Goal: Transaction & Acquisition: Purchase product/service

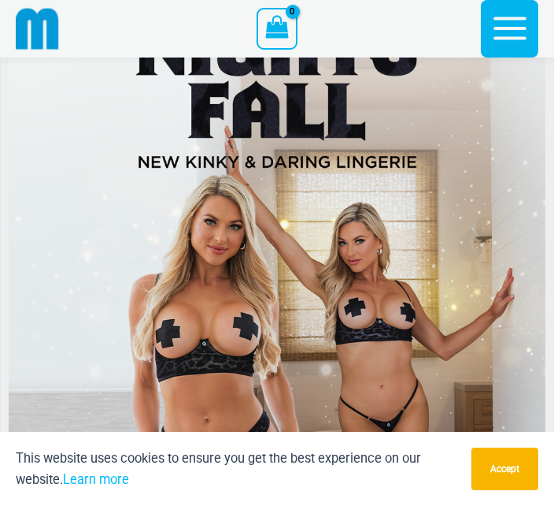
scroll to position [706, 0]
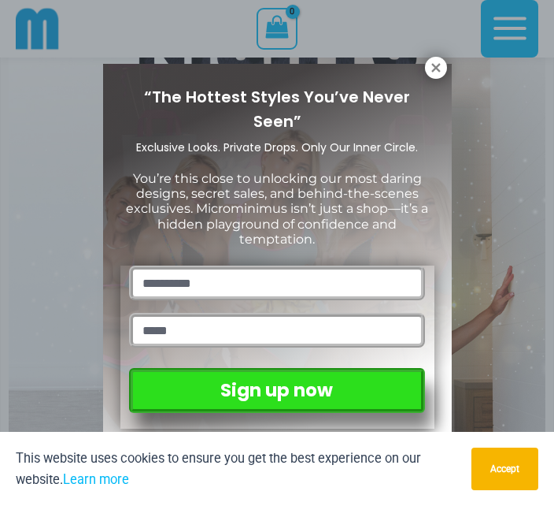
click at [430, 74] on icon at bounding box center [436, 68] width 14 height 14
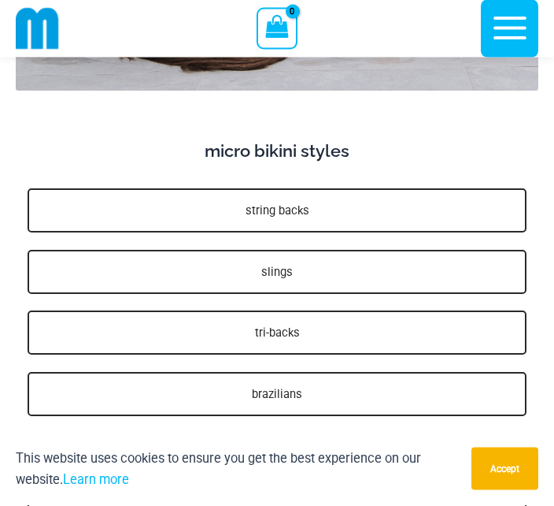
scroll to position [4402, 0]
click at [432, 196] on link "string backs" at bounding box center [277, 210] width 499 height 44
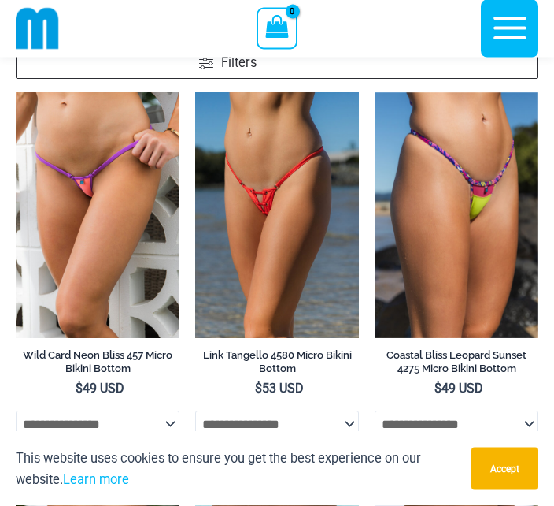
scroll to position [118, 0]
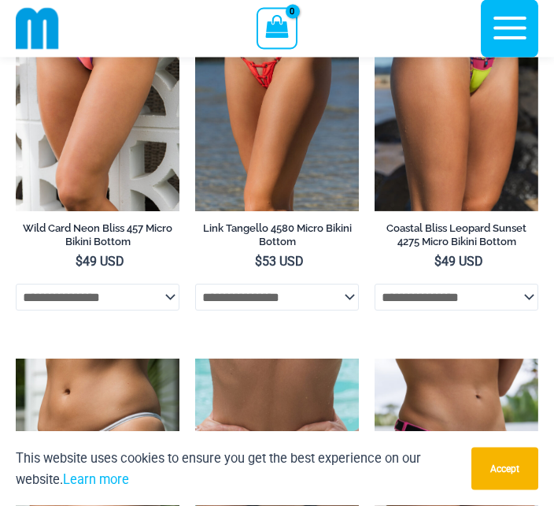
scroll to position [249, 0]
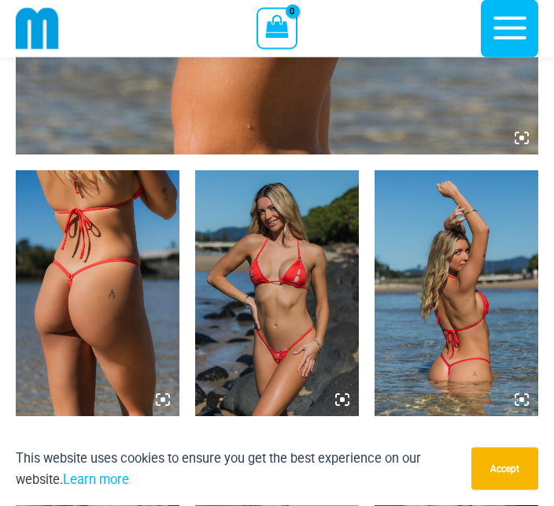
scroll to position [749, 0]
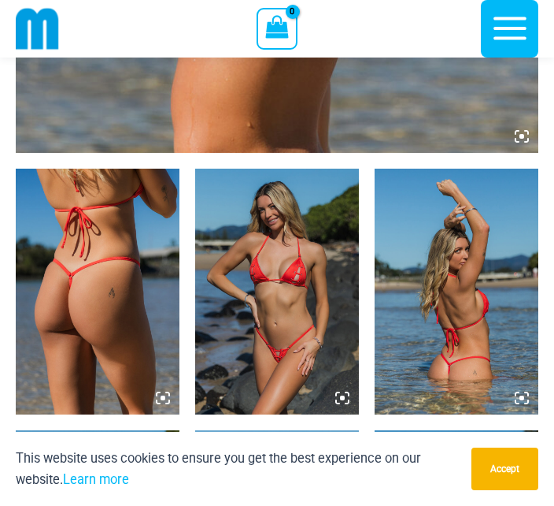
click at [287, 346] on img at bounding box center [277, 292] width 164 height 246
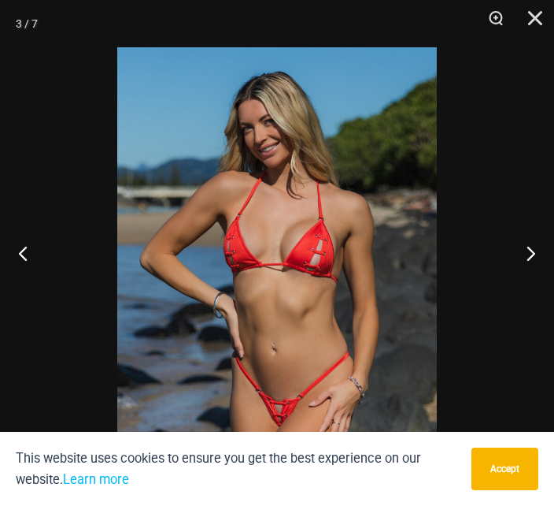
click at [534, 292] on button "Next" at bounding box center [524, 252] width 59 height 79
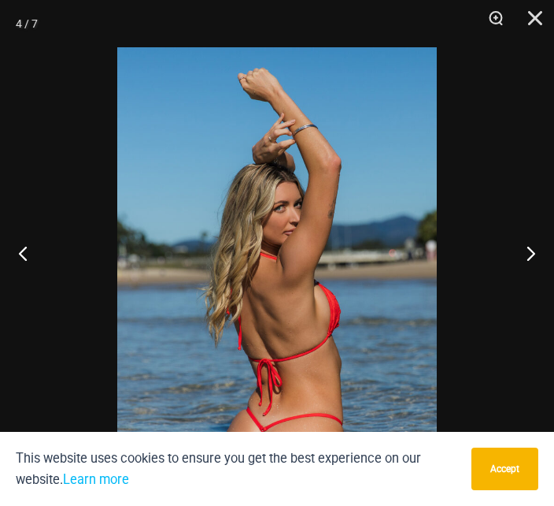
click at [536, 292] on button "Next" at bounding box center [524, 252] width 59 height 79
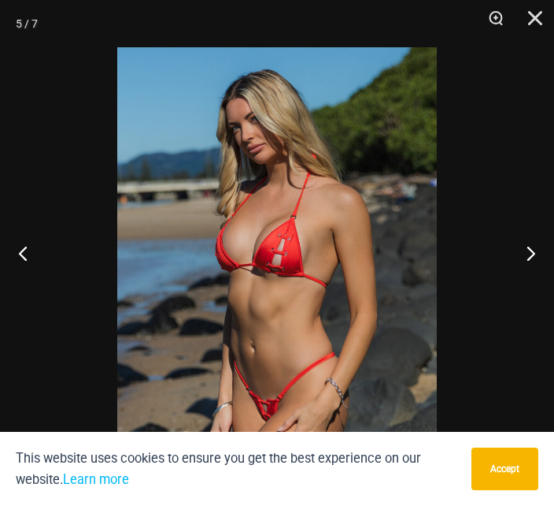
click at [539, 292] on button "Next" at bounding box center [524, 252] width 59 height 79
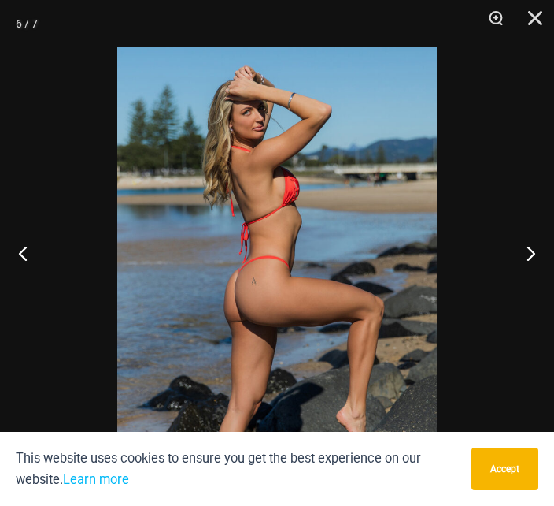
click at [538, 292] on button "Next" at bounding box center [524, 252] width 59 height 79
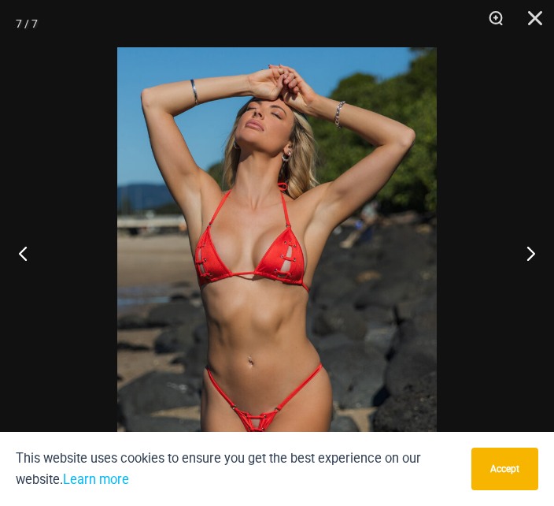
click at [532, 292] on button "Next" at bounding box center [524, 252] width 59 height 79
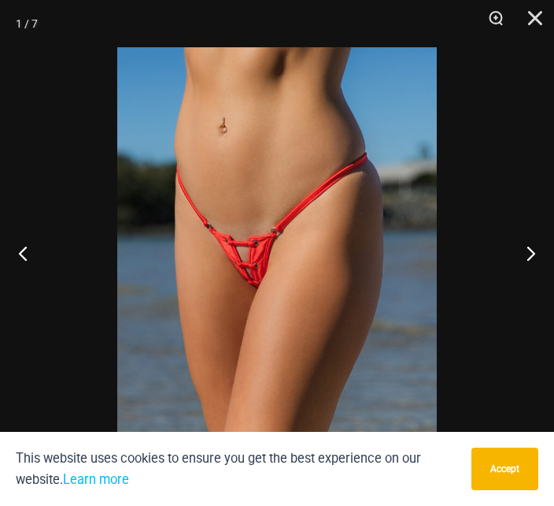
click at [535, 292] on button "Next" at bounding box center [524, 252] width 59 height 79
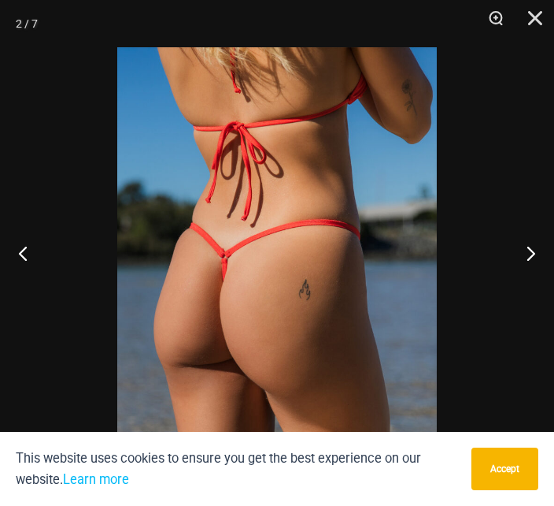
click at [534, 292] on button "Next" at bounding box center [524, 252] width 59 height 79
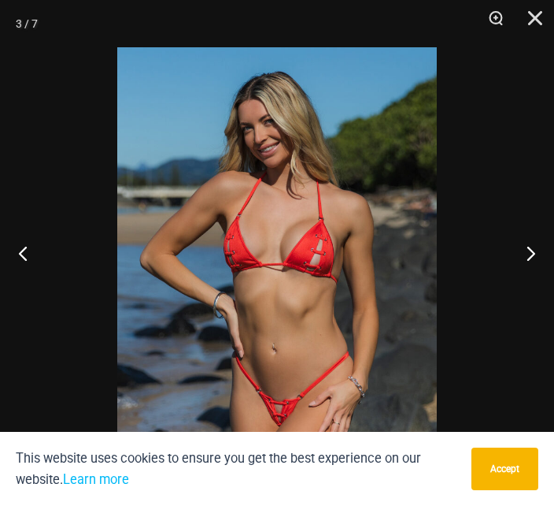
click at [538, 291] on button "Next" at bounding box center [524, 252] width 59 height 79
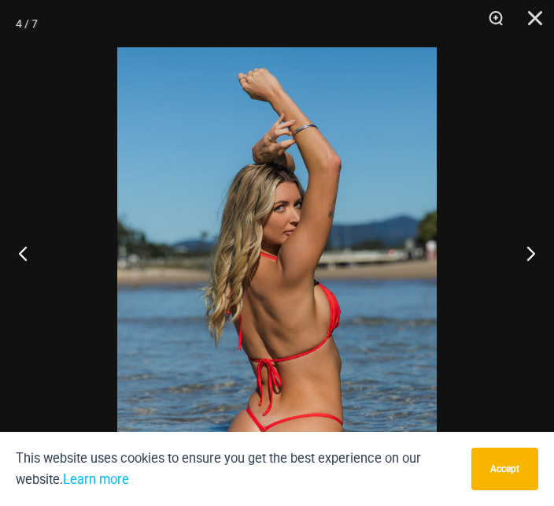
click at [539, 292] on button "Next" at bounding box center [524, 252] width 59 height 79
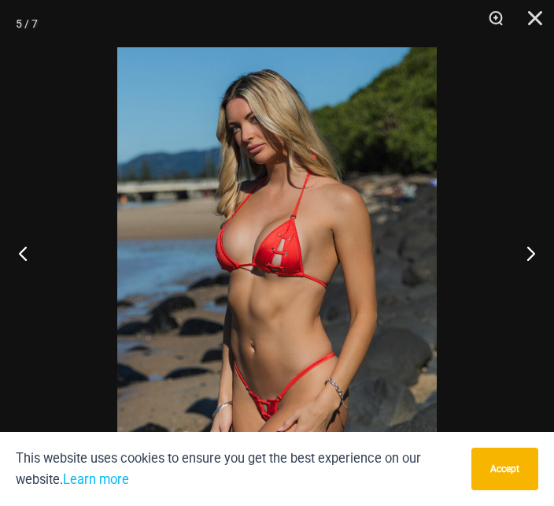
click at [539, 292] on button "Next" at bounding box center [524, 252] width 59 height 79
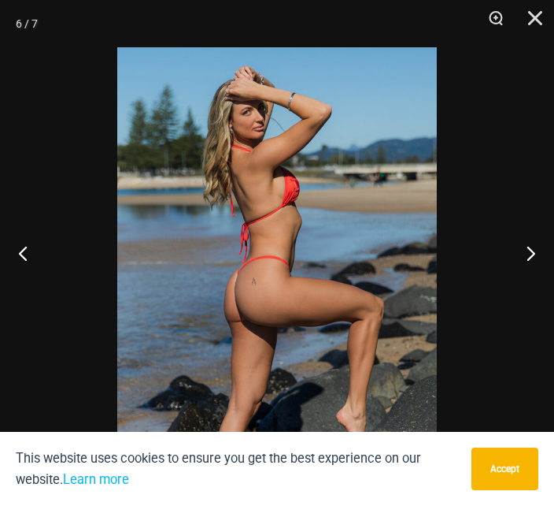
click at [533, 20] on button "Close" at bounding box center [529, 23] width 39 height 47
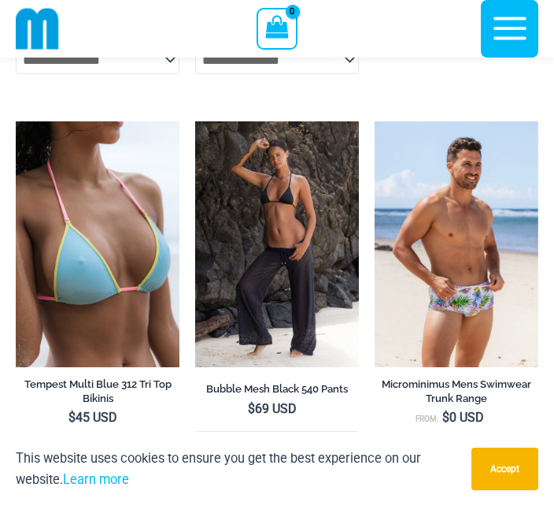
scroll to position [4399, 0]
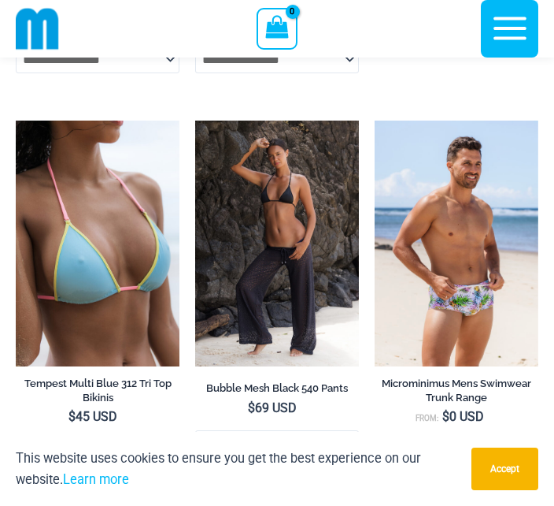
click at [375, 120] on img at bounding box center [375, 120] width 0 height 0
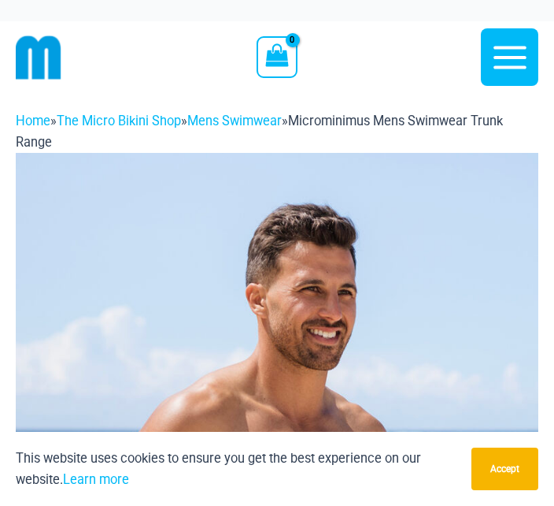
click at [509, 68] on icon "button" at bounding box center [510, 57] width 33 height 23
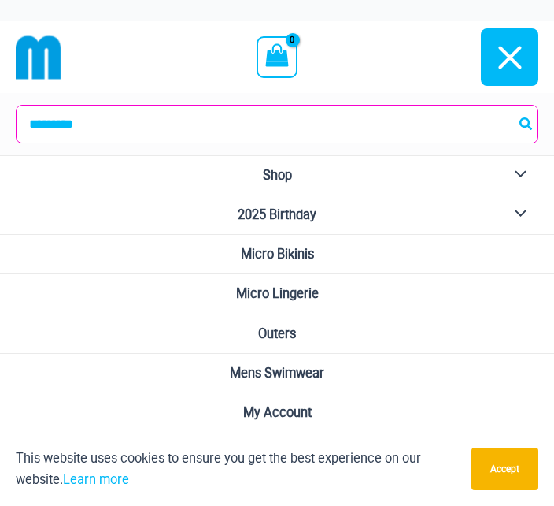
click at [331, 257] on link "Micro Bikinis" at bounding box center [277, 254] width 554 height 39
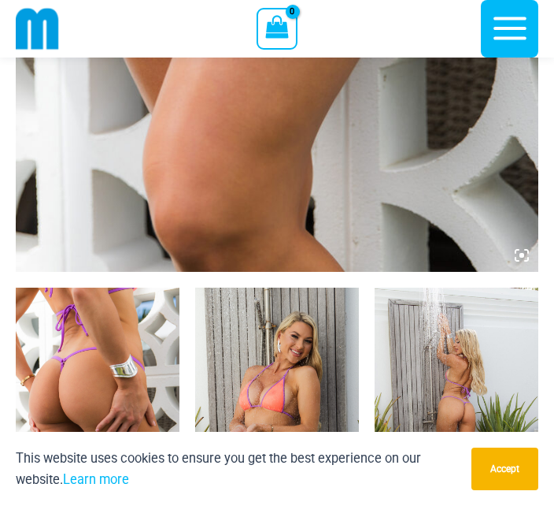
scroll to position [648, 0]
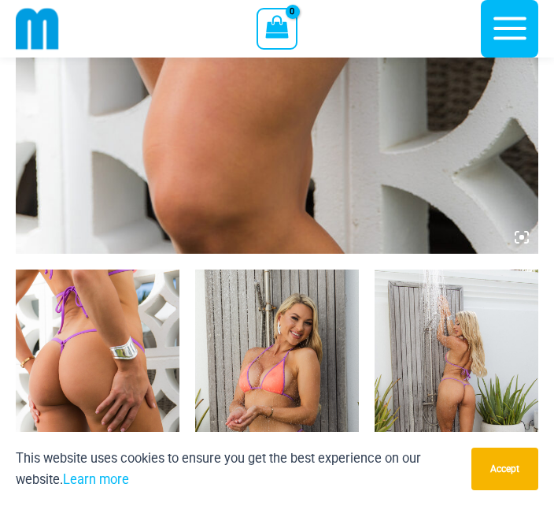
click at [131, 410] on img at bounding box center [98, 392] width 164 height 246
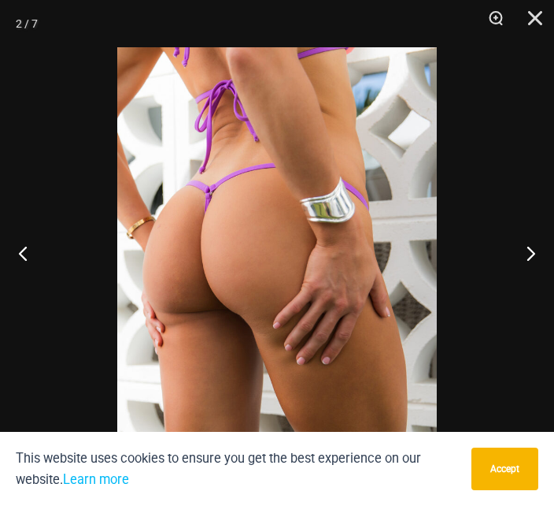
click at [549, 292] on button "Next" at bounding box center [524, 252] width 59 height 79
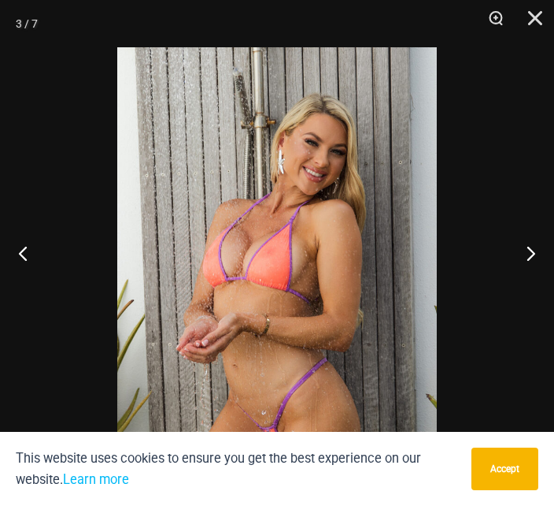
click at [534, 292] on button "Next" at bounding box center [524, 252] width 59 height 79
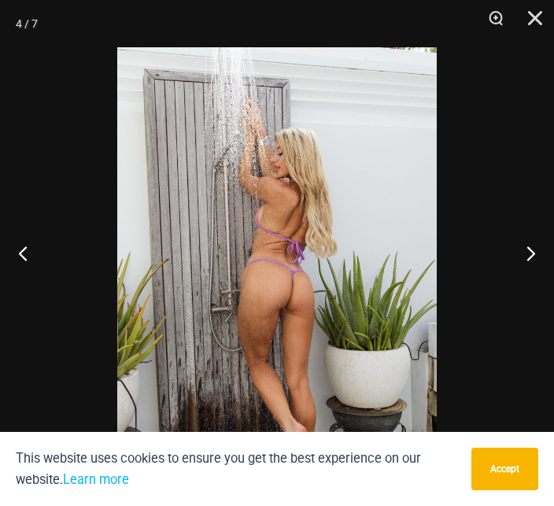
click at [535, 292] on button "Next" at bounding box center [524, 252] width 59 height 79
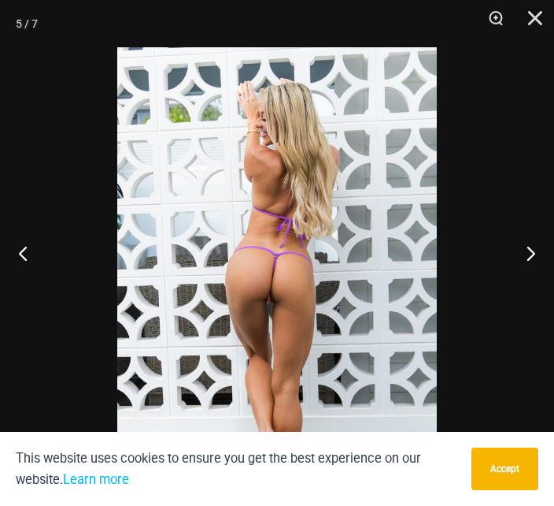
click at [537, 292] on button "Next" at bounding box center [524, 252] width 59 height 79
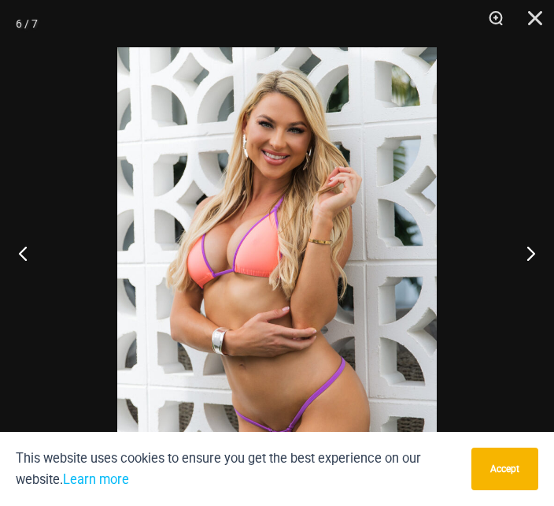
click at [535, 292] on button "Next" at bounding box center [524, 252] width 59 height 79
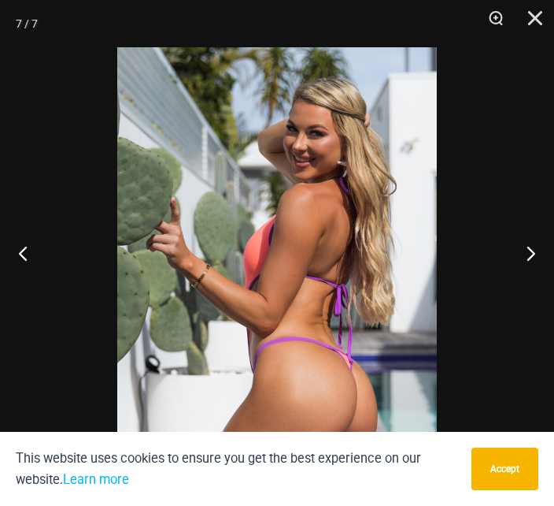
click at [537, 292] on button "Next" at bounding box center [524, 252] width 59 height 79
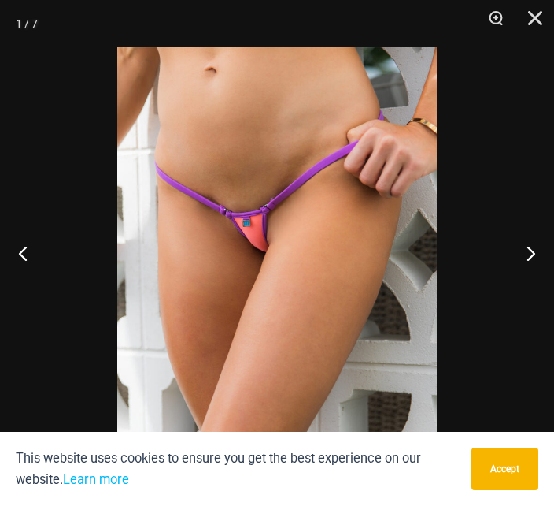
click at [540, 292] on button "Next" at bounding box center [524, 252] width 59 height 79
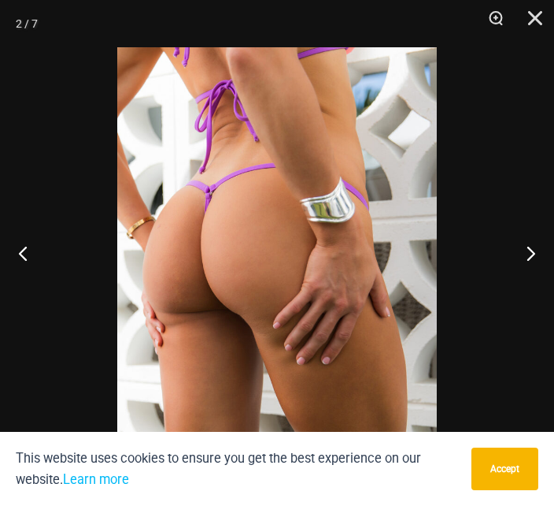
click at [541, 292] on button "Next" at bounding box center [524, 252] width 59 height 79
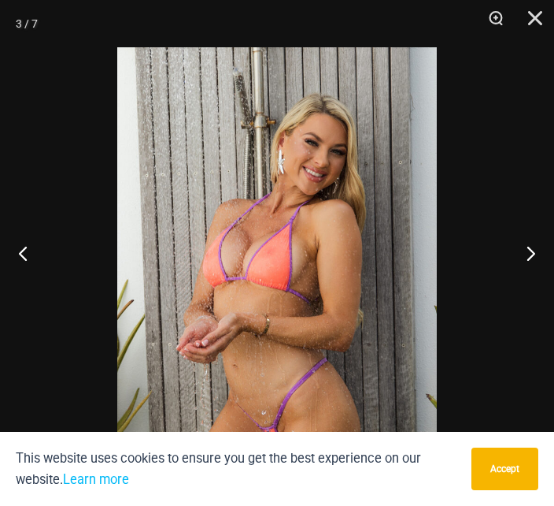
click at [545, 22] on button "Close" at bounding box center [529, 23] width 39 height 47
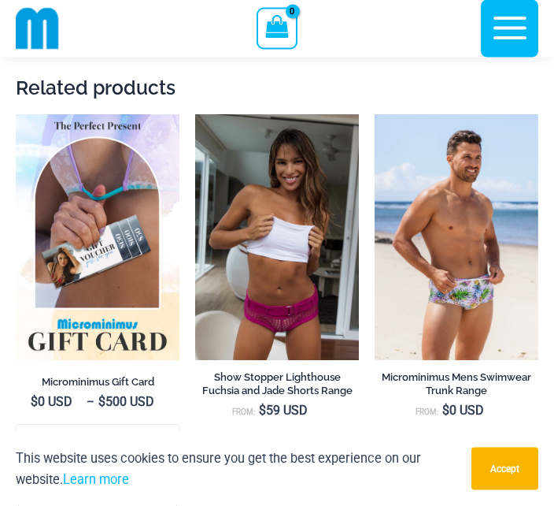
scroll to position [3278, 0]
click at [195, 114] on img at bounding box center [195, 114] width 0 height 0
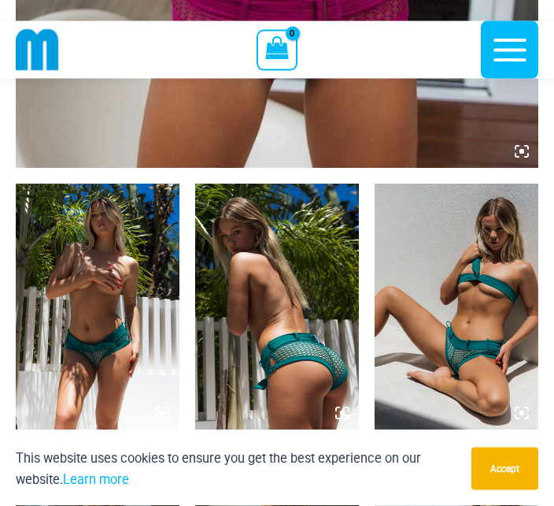
scroll to position [755, 0]
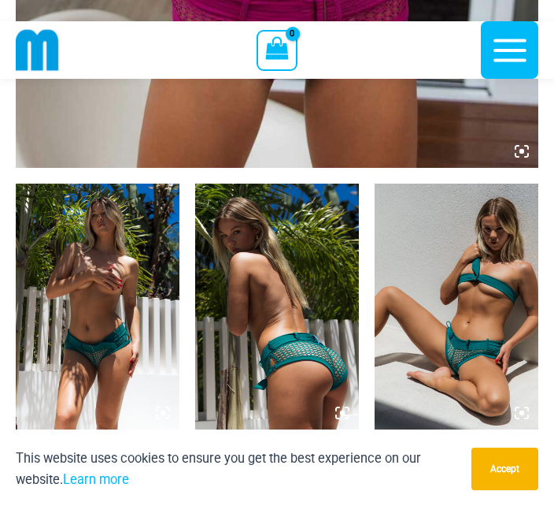
click at [125, 384] on img at bounding box center [98, 306] width 164 height 246
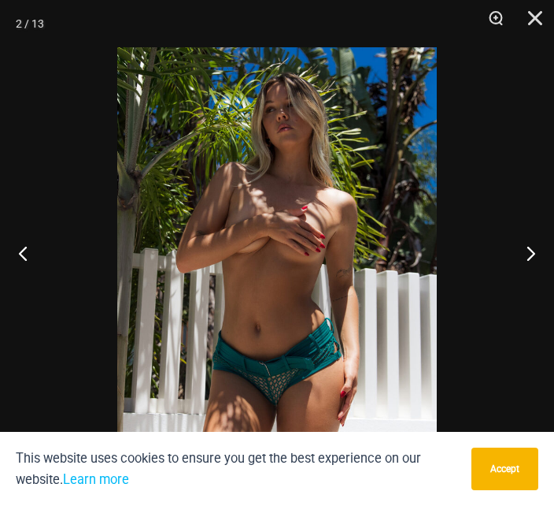
click at [525, 287] on button "Next" at bounding box center [524, 252] width 59 height 79
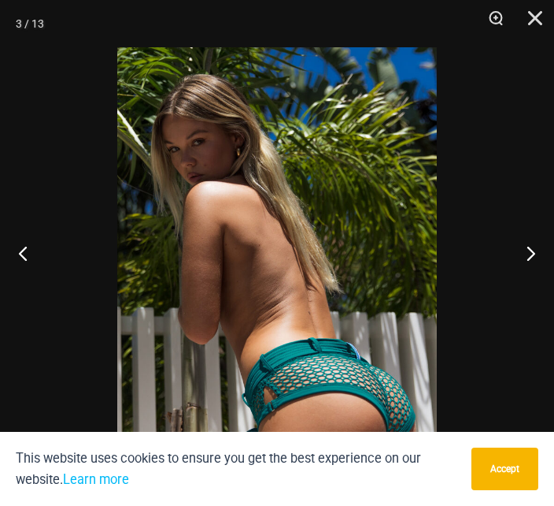
click at [531, 292] on button "Next" at bounding box center [524, 252] width 59 height 79
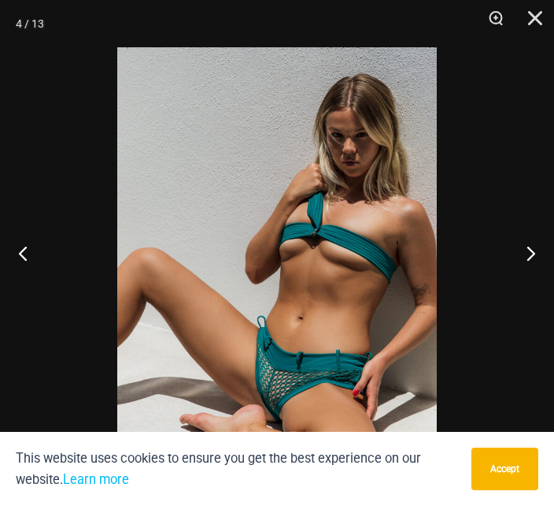
click at [533, 292] on button "Next" at bounding box center [524, 252] width 59 height 79
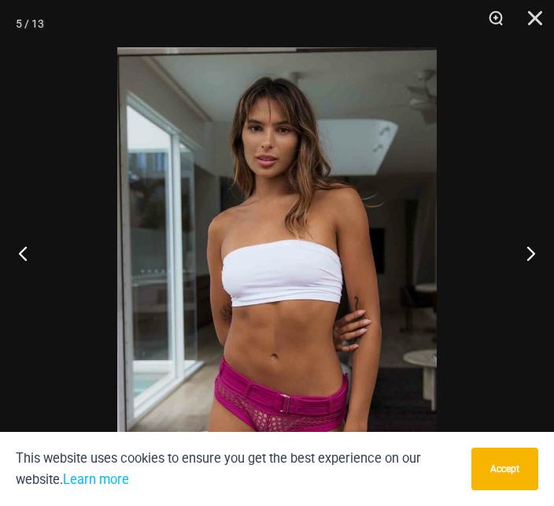
click at [525, 292] on button "Next" at bounding box center [524, 252] width 59 height 79
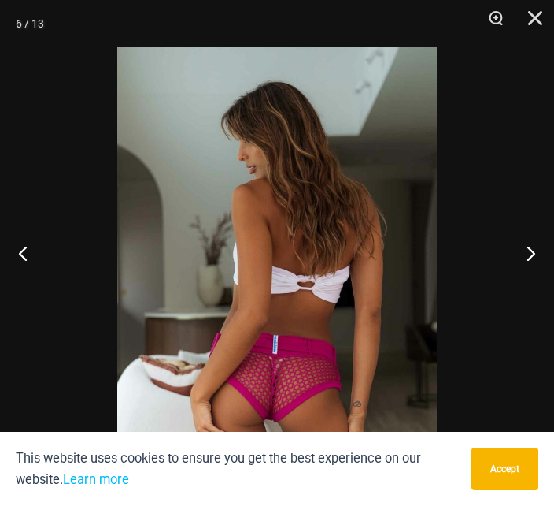
click at [529, 292] on button "Next" at bounding box center [524, 252] width 59 height 79
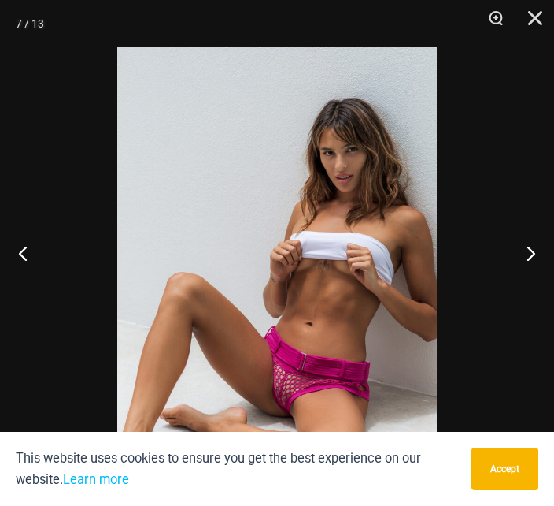
click at [531, 292] on button "Next" at bounding box center [524, 252] width 59 height 79
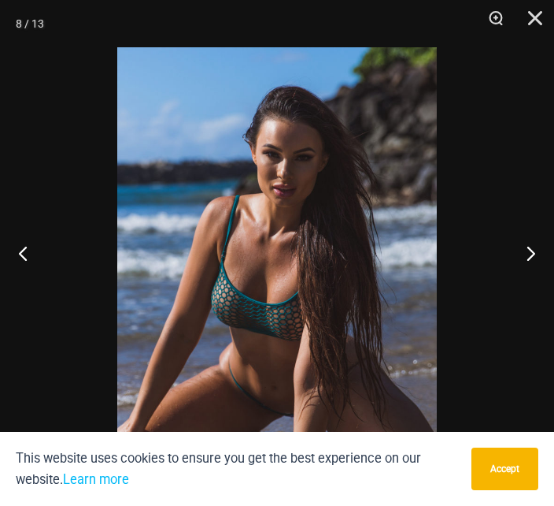
click at [534, 292] on button "Next" at bounding box center [524, 252] width 59 height 79
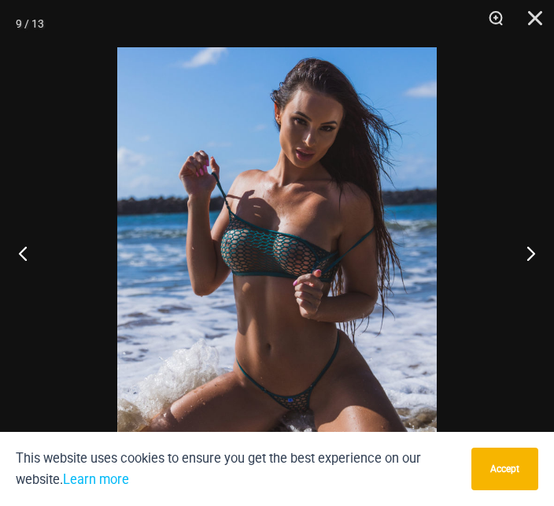
click at [539, 292] on button "Next" at bounding box center [524, 252] width 59 height 79
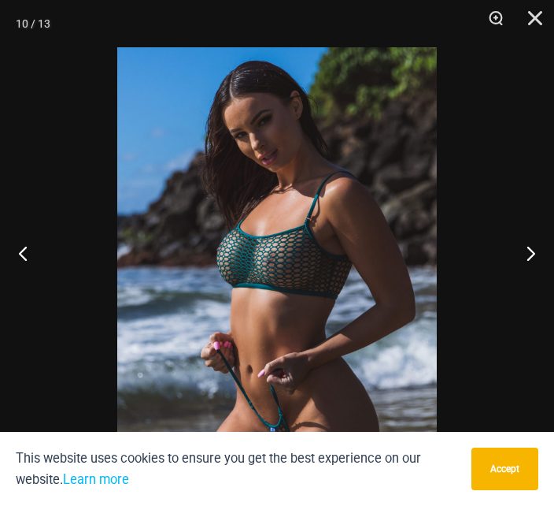
click at [540, 292] on button "Next" at bounding box center [524, 252] width 59 height 79
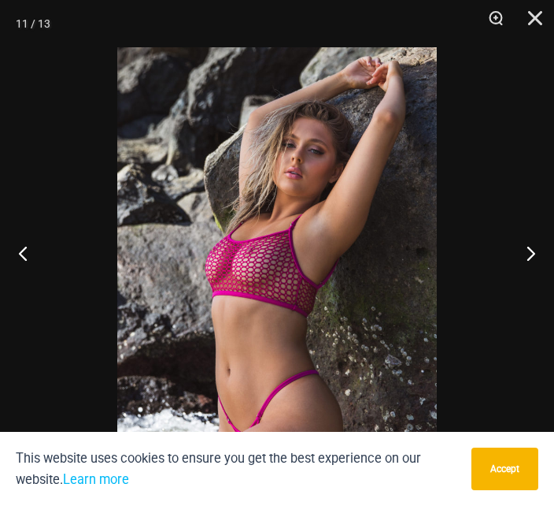
click at [543, 292] on button "Next" at bounding box center [524, 252] width 59 height 79
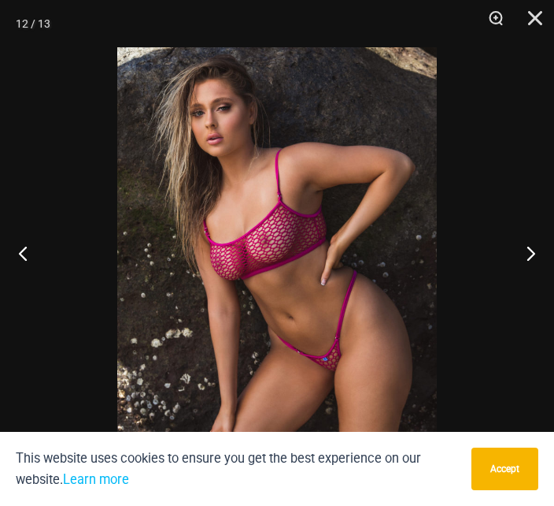
click at [543, 292] on button "Next" at bounding box center [524, 252] width 59 height 79
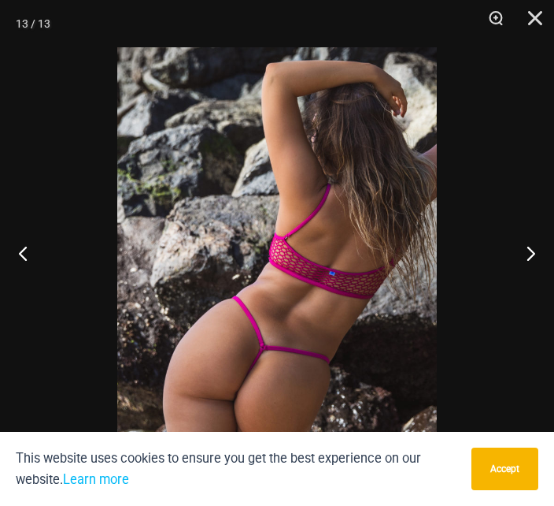
click at [544, 292] on button "Next" at bounding box center [524, 252] width 59 height 79
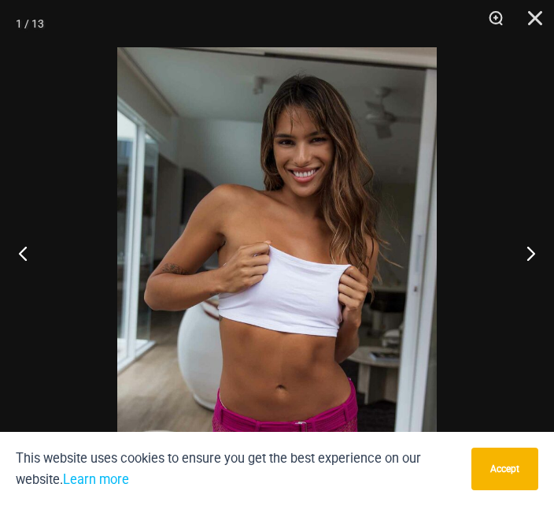
click at [539, 292] on button "Next" at bounding box center [524, 252] width 59 height 79
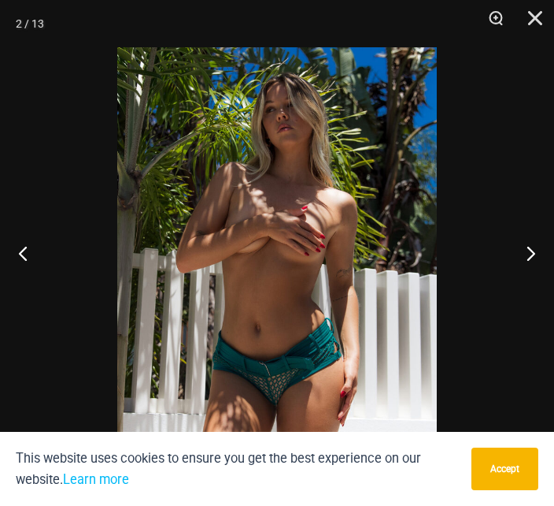
click at [540, 292] on button "Next" at bounding box center [524, 252] width 59 height 79
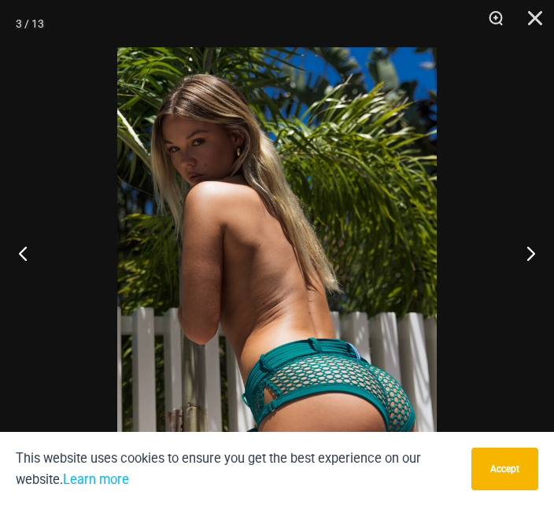
click at [541, 292] on button "Next" at bounding box center [524, 252] width 59 height 79
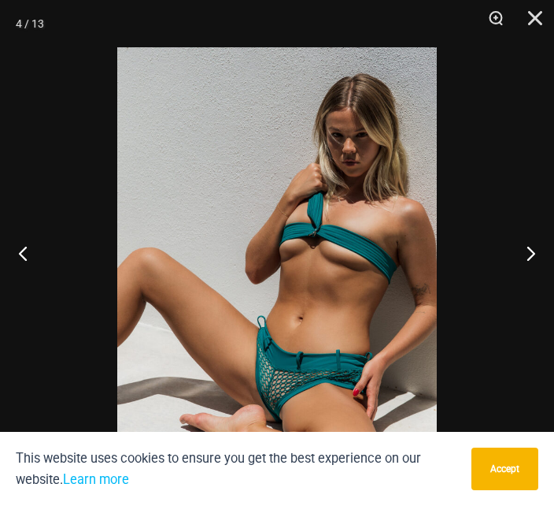
click at [541, 292] on button "Next" at bounding box center [524, 252] width 59 height 79
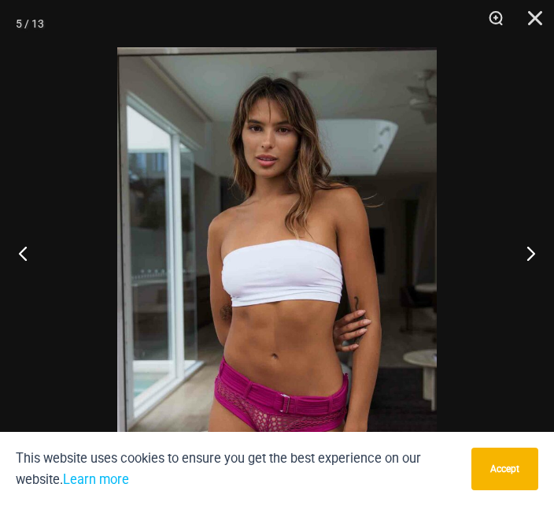
click at [540, 292] on button "Next" at bounding box center [524, 252] width 59 height 79
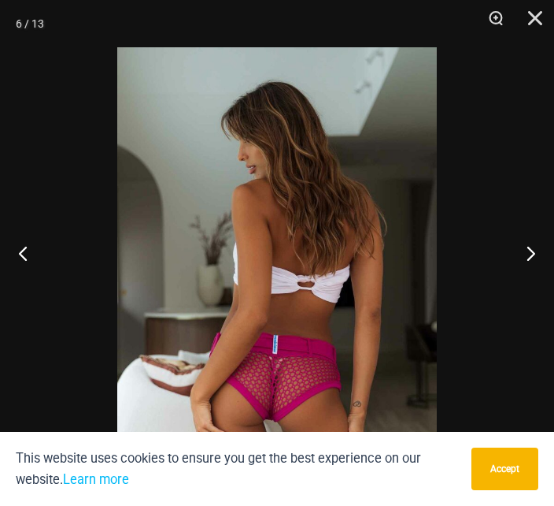
click at [536, 26] on button "Close" at bounding box center [529, 23] width 39 height 47
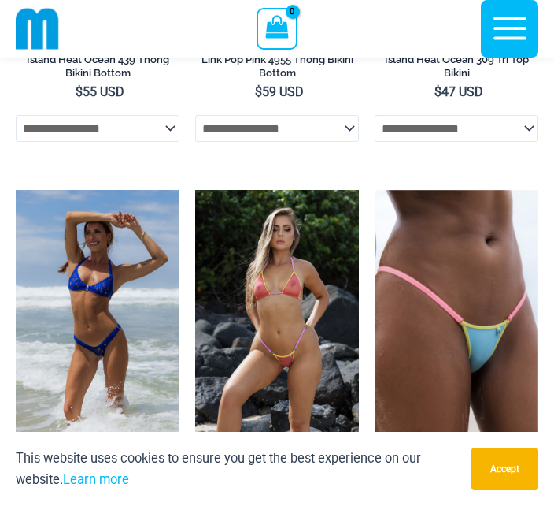
scroll to position [3626, 0]
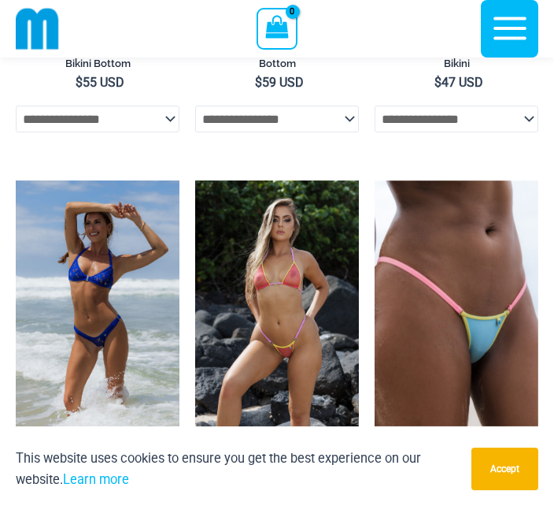
click at [375, 180] on img at bounding box center [375, 180] width 0 height 0
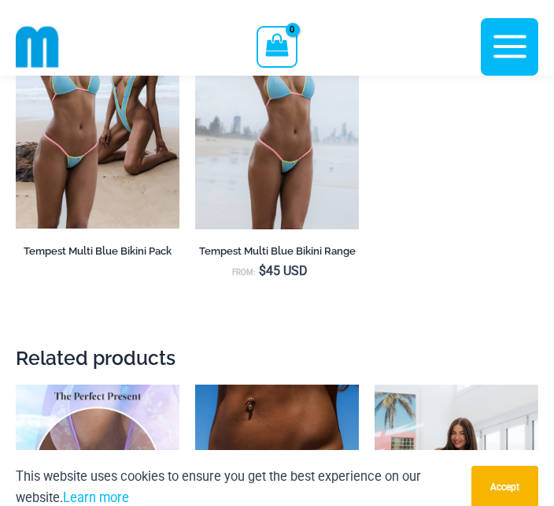
scroll to position [2419, 0]
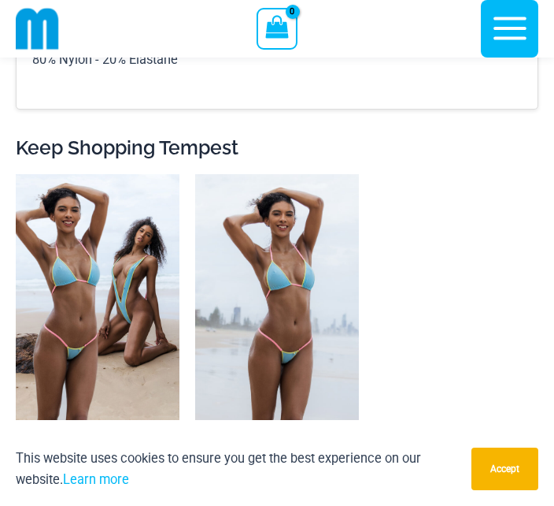
click at [16, 174] on img at bounding box center [16, 174] width 0 height 0
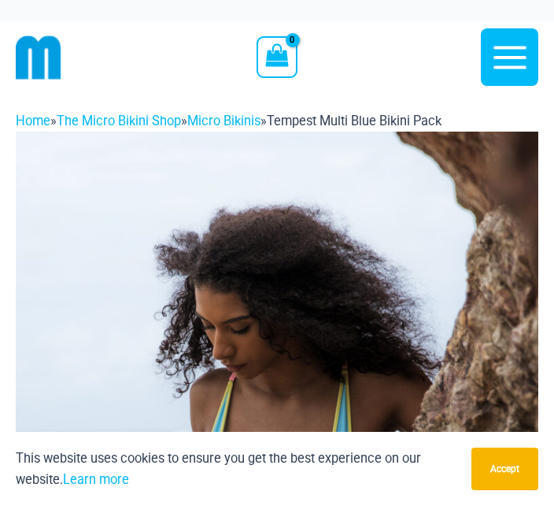
click at [525, 54] on icon "button" at bounding box center [510, 57] width 39 height 39
